Goal: Task Accomplishment & Management: Complete application form

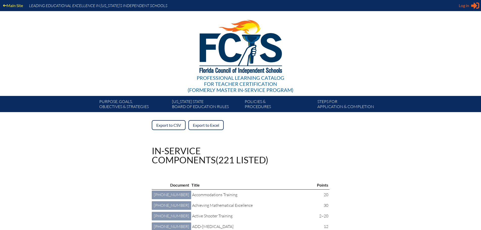
type input "[EMAIL_ADDRESS][DOMAIN_NAME]"
click at [474, 6] on icon at bounding box center [475, 6] width 8 height 6
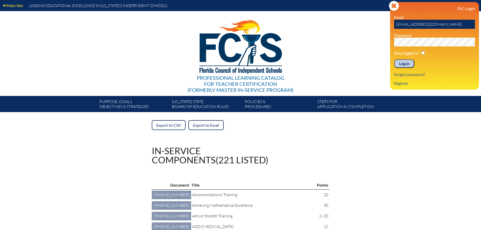
click at [406, 64] on input "Log in" at bounding box center [404, 63] width 20 height 9
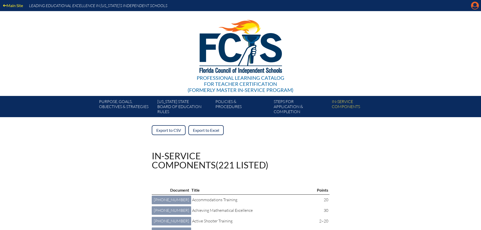
click at [475, 6] on icon "Manage account" at bounding box center [475, 6] width 8 height 8
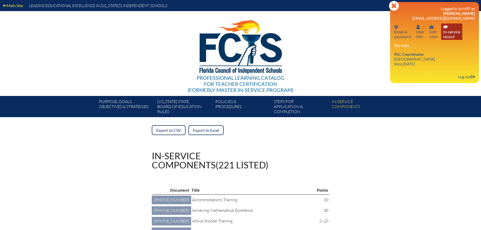
click at [445, 36] on link "In-service record In-service record" at bounding box center [451, 31] width 21 height 16
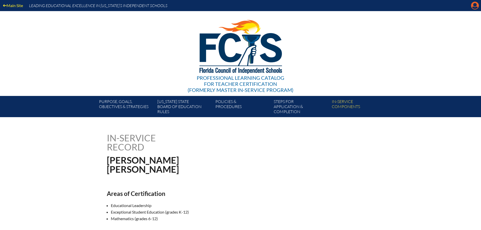
click at [473, 4] on icon "Manage account" at bounding box center [475, 6] width 8 height 8
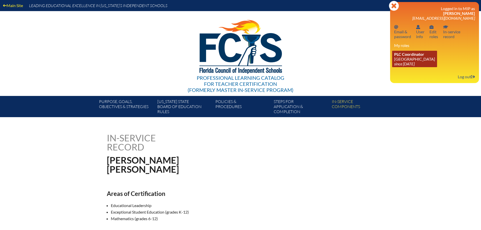
click at [420, 51] on link "PLC Coordinator [GEOGRAPHIC_DATA] since [DATE]" at bounding box center [414, 59] width 45 height 16
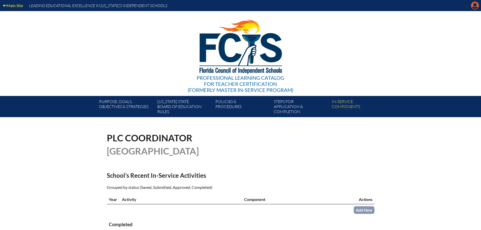
click at [474, 6] on icon "Manage account" at bounding box center [475, 6] width 8 height 8
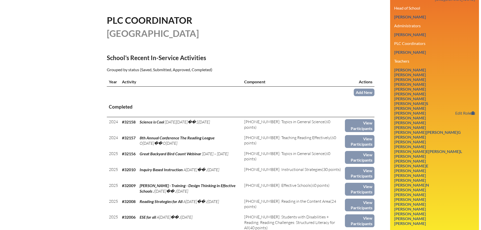
scroll to position [126, 0]
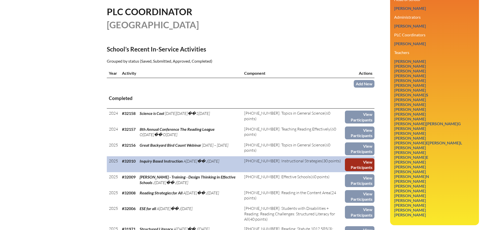
click at [358, 160] on link "View Participants" at bounding box center [359, 164] width 29 height 13
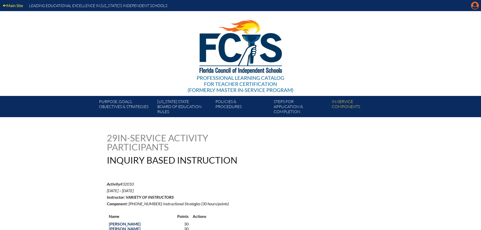
click at [477, 6] on icon at bounding box center [475, 6] width 8 height 8
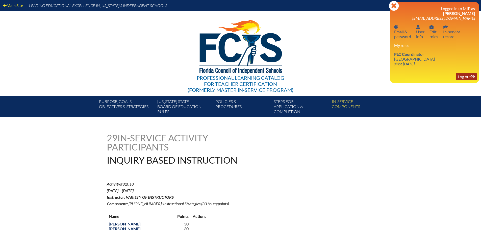
click at [465, 73] on link "Log out Log out" at bounding box center [465, 76] width 21 height 7
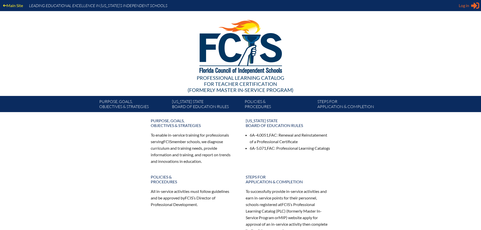
type input "[EMAIL_ADDRESS][DOMAIN_NAME]"
click at [464, 5] on span "Log in" at bounding box center [463, 6] width 10 height 6
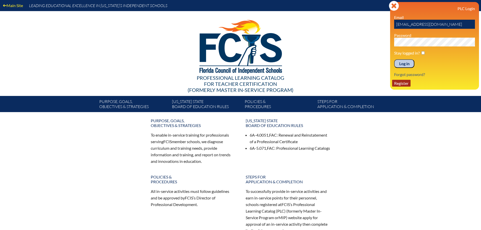
click at [408, 82] on link "Register" at bounding box center [401, 83] width 18 height 7
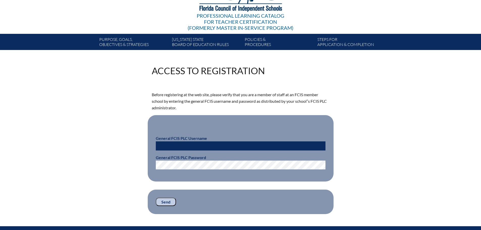
scroll to position [76, 0]
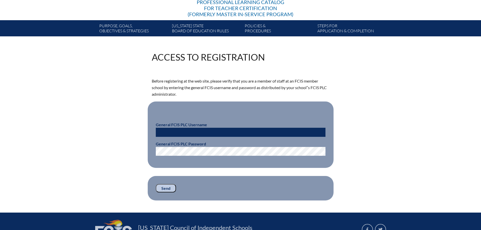
type input "[EMAIL_ADDRESS][DOMAIN_NAME]"
click at [169, 135] on input "[EMAIL_ADDRESS][DOMAIN_NAME]" at bounding box center [241, 132] width 170 height 9
drag, startPoint x: 171, startPoint y: 132, endPoint x: 155, endPoint y: 132, distance: 15.4
click at [155, 132] on fieldset "General FCIS PLC Username apalmer@grandviewprep.net General FCIS PLC Password" at bounding box center [241, 134] width 186 height 66
type input "sgutierrez@grandviewprep.net"
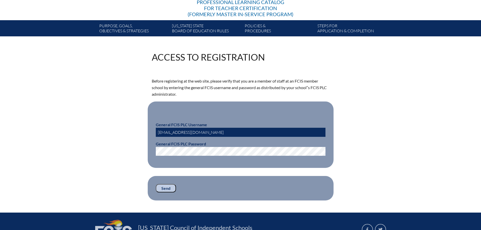
click at [132, 107] on div "Access to Registration Before registering at the web site, please verify that y…" at bounding box center [241, 126] width 284 height 148
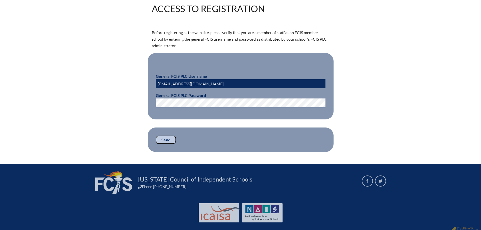
scroll to position [126, 0]
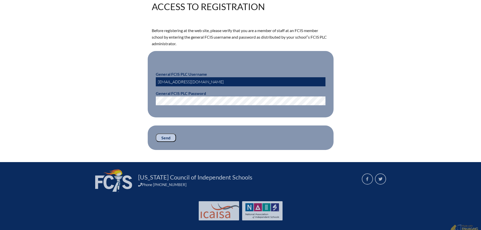
click at [167, 137] on input "Send" at bounding box center [166, 137] width 20 height 9
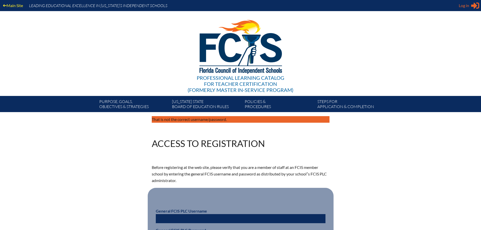
type input "[EMAIL_ADDRESS][DOMAIN_NAME]"
click at [465, 7] on span "Log in" at bounding box center [463, 6] width 10 height 6
